Goal: Task Accomplishment & Management: Use online tool/utility

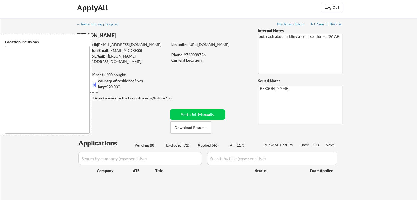
scroll to position [27, 0]
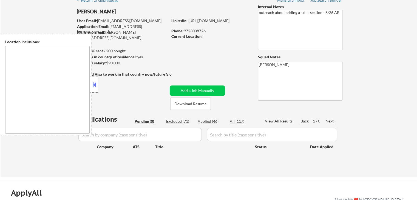
click at [100, 88] on div "← Return to /applysquad Mailslurp Inbox Job Search Builder Duy Vo User Email: h…" at bounding box center [209, 84] width 274 height 179
click at [96, 86] on button at bounding box center [94, 85] width 6 height 8
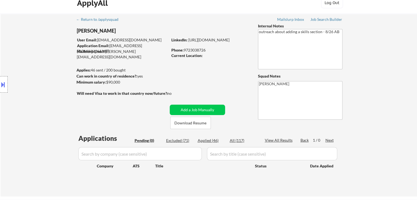
scroll to position [0, 0]
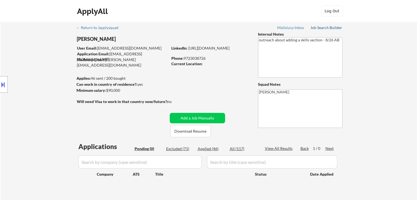
click at [330, 29] on div "Job Search Builder" at bounding box center [327, 28] width 32 height 4
click at [26, 74] on div "Location Inclusions:" at bounding box center [49, 85] width 98 height 102
click at [53, 103] on div "Location Inclusions:" at bounding box center [49, 85] width 98 height 102
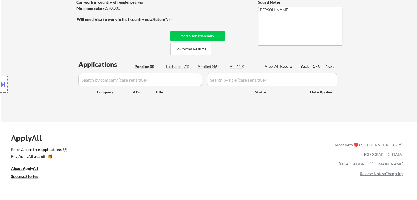
scroll to position [27, 0]
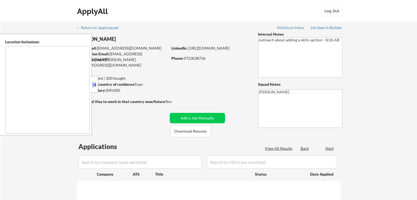
scroll to position [27, 0]
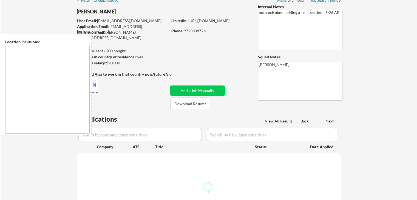
click at [95, 86] on button at bounding box center [94, 85] width 6 height 8
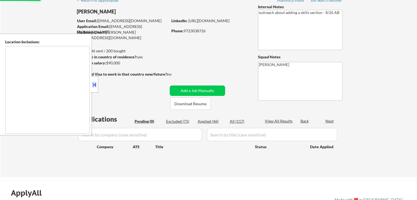
click at [95, 85] on button at bounding box center [94, 85] width 6 height 8
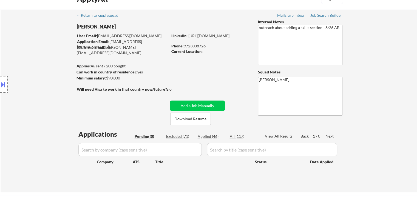
scroll to position [0, 0]
